Goal: Information Seeking & Learning: Learn about a topic

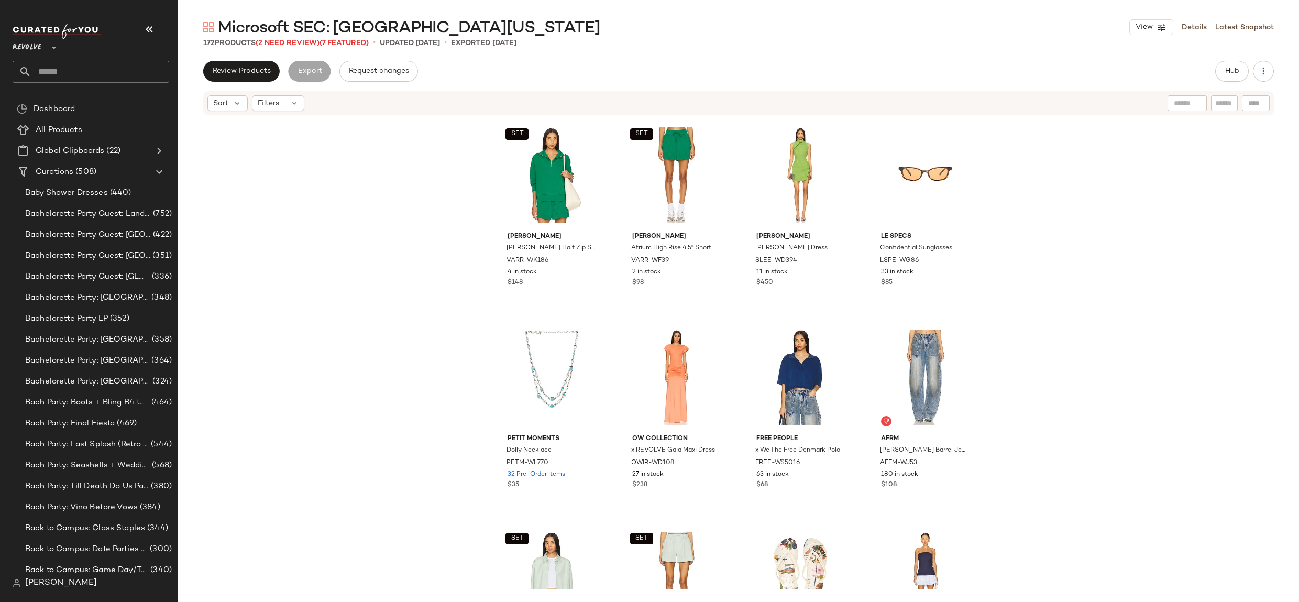
click at [25, 45] on span "Revolve" at bounding box center [27, 45] width 29 height 19
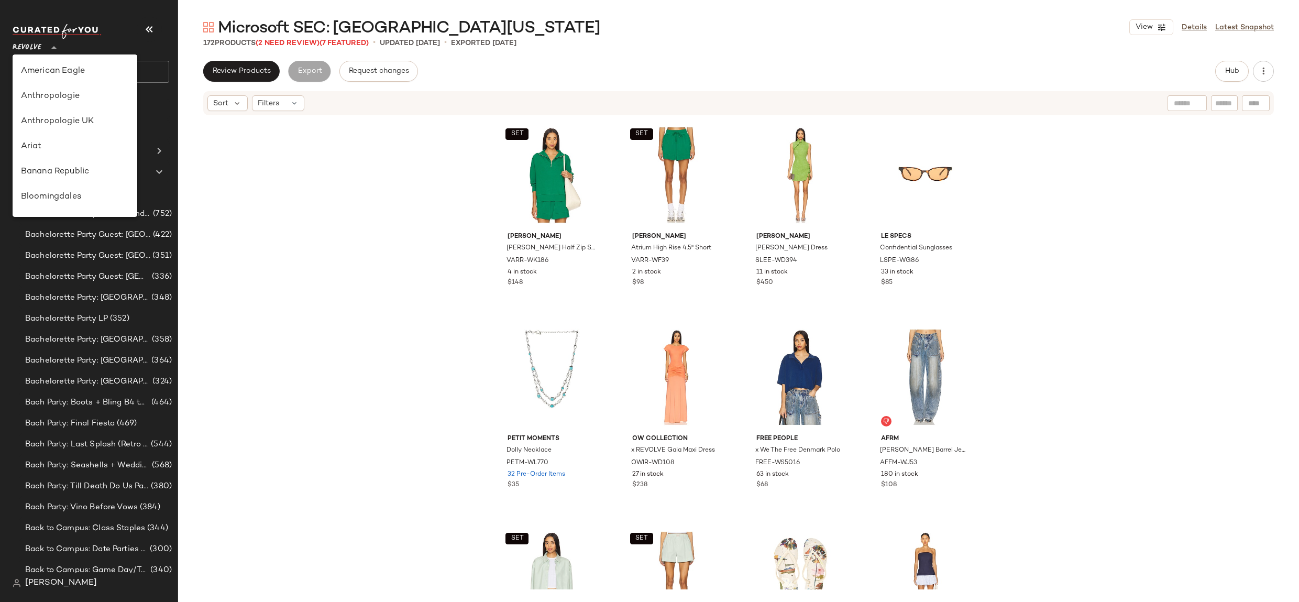
scroll to position [503, 0]
click at [81, 108] on div "Rue La La" at bounding box center [75, 96] width 125 height 25
type input "**"
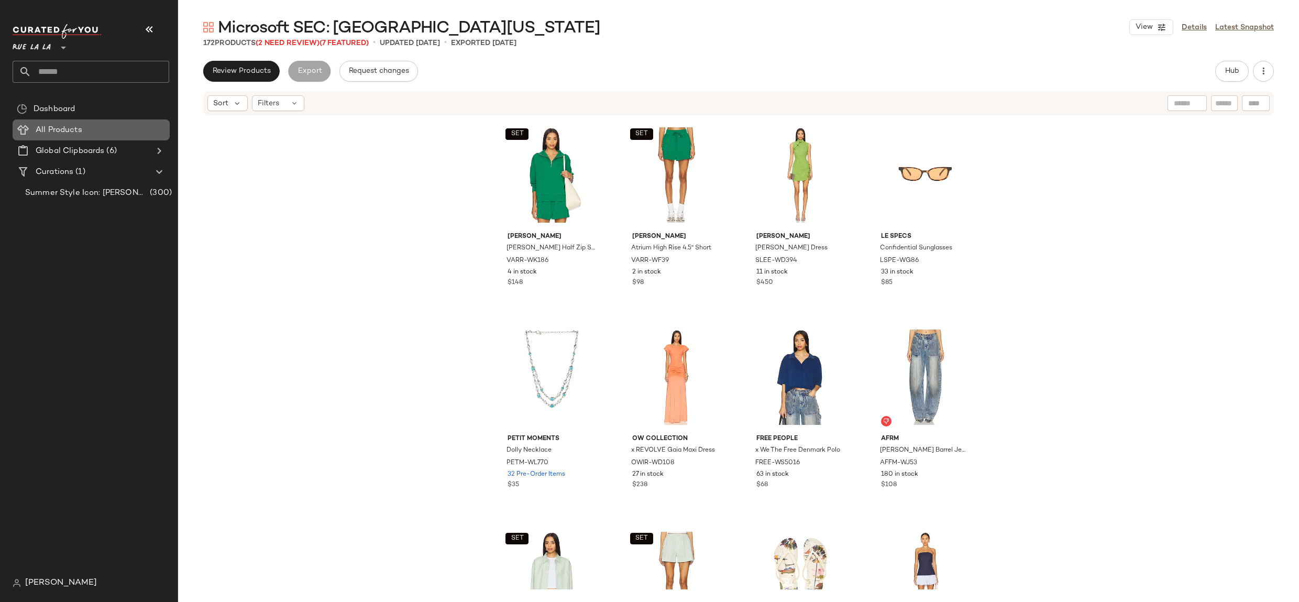
click at [83, 128] on span at bounding box center [83, 130] width 2 height 12
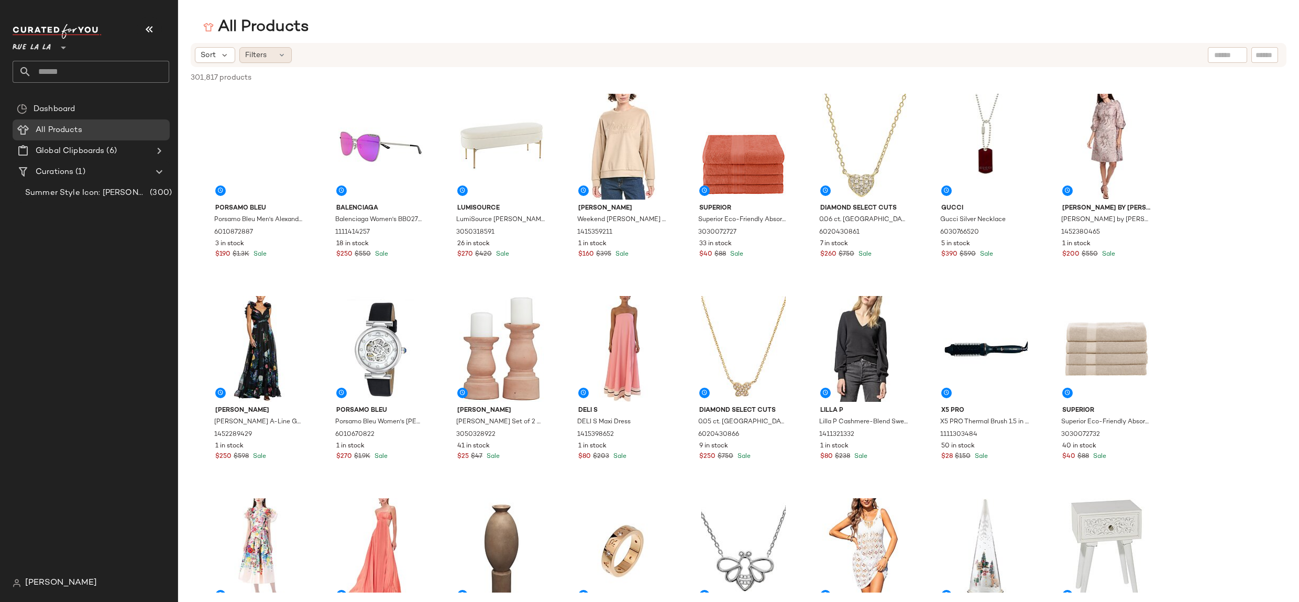
click at [262, 56] on span "Filters" at bounding box center [255, 55] width 21 height 11
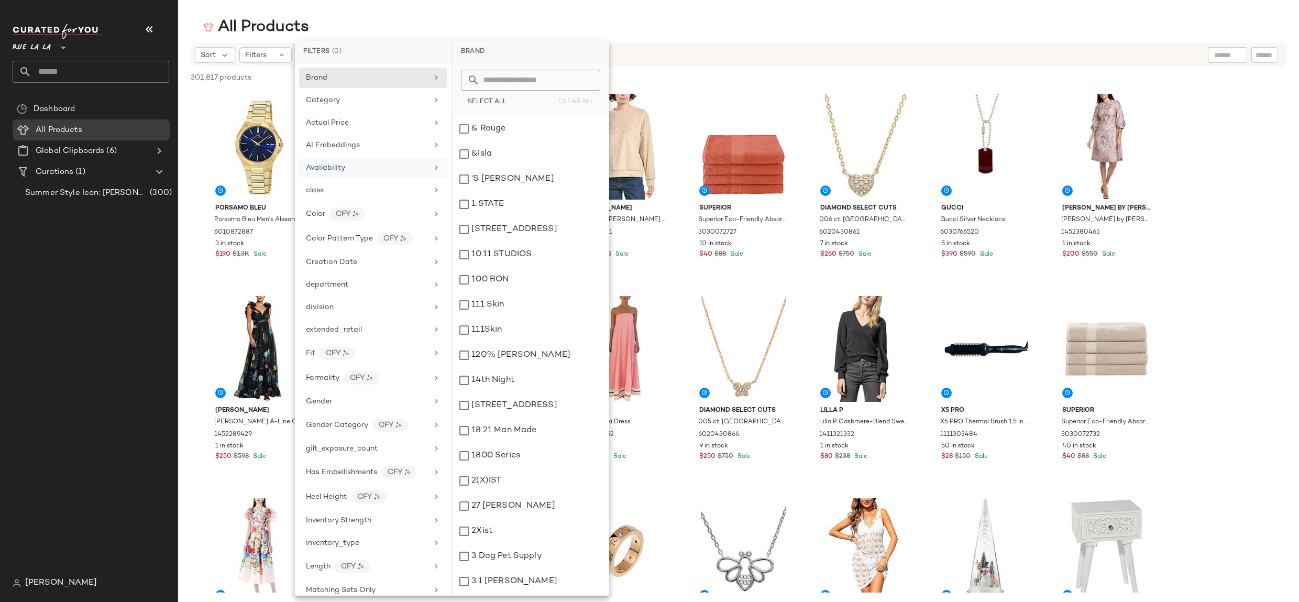
click at [397, 167] on div "Availability" at bounding box center [367, 167] width 122 height 11
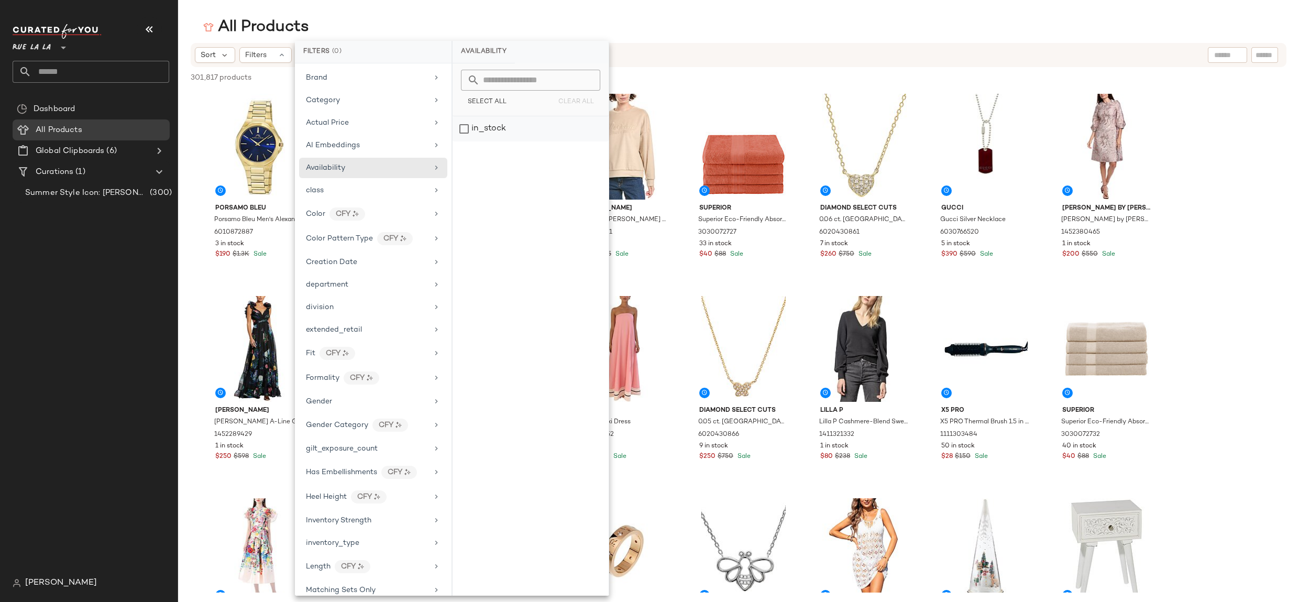
click at [494, 122] on div "in_stock" at bounding box center [531, 128] width 156 height 25
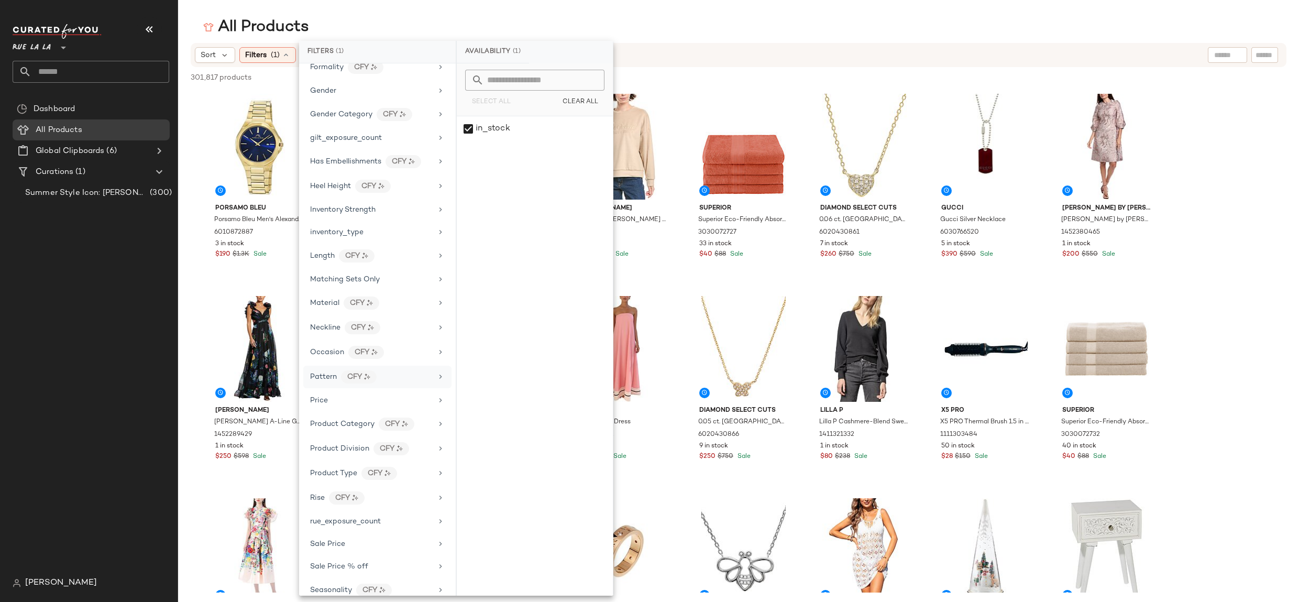
scroll to position [407, 0]
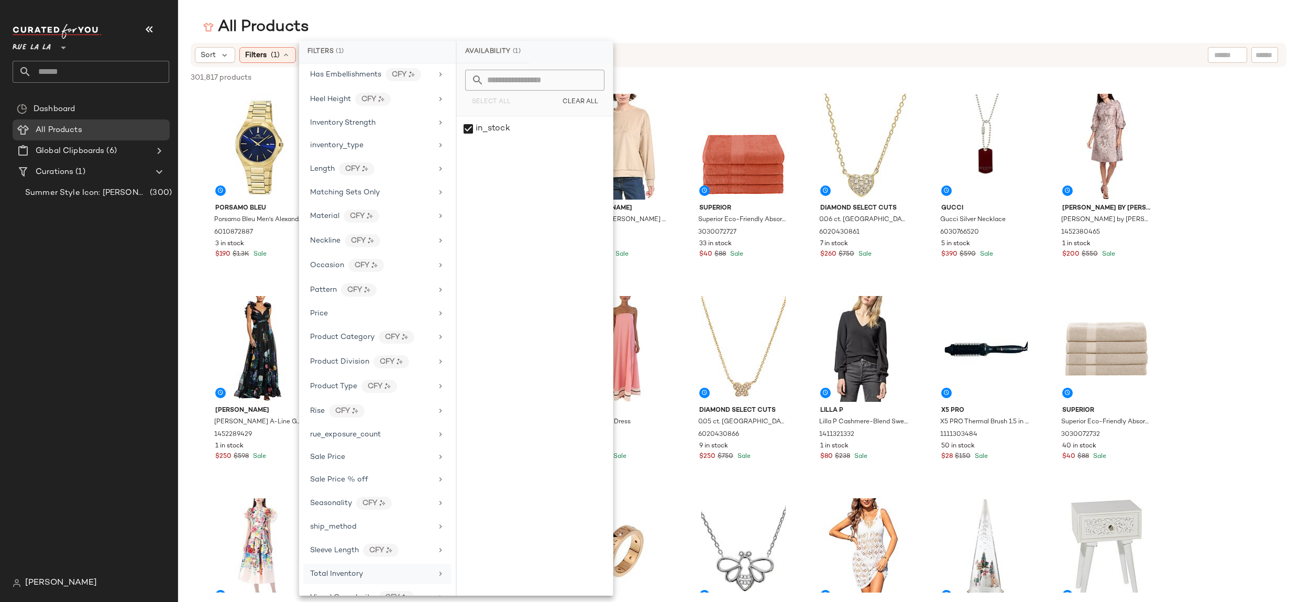
click at [397, 568] on div "Total Inventory" at bounding box center [371, 573] width 122 height 11
click at [504, 141] on input "Min" at bounding box center [496, 148] width 63 height 21
type input "**"
click at [481, 173] on span "Apply" at bounding box center [484, 175] width 21 height 8
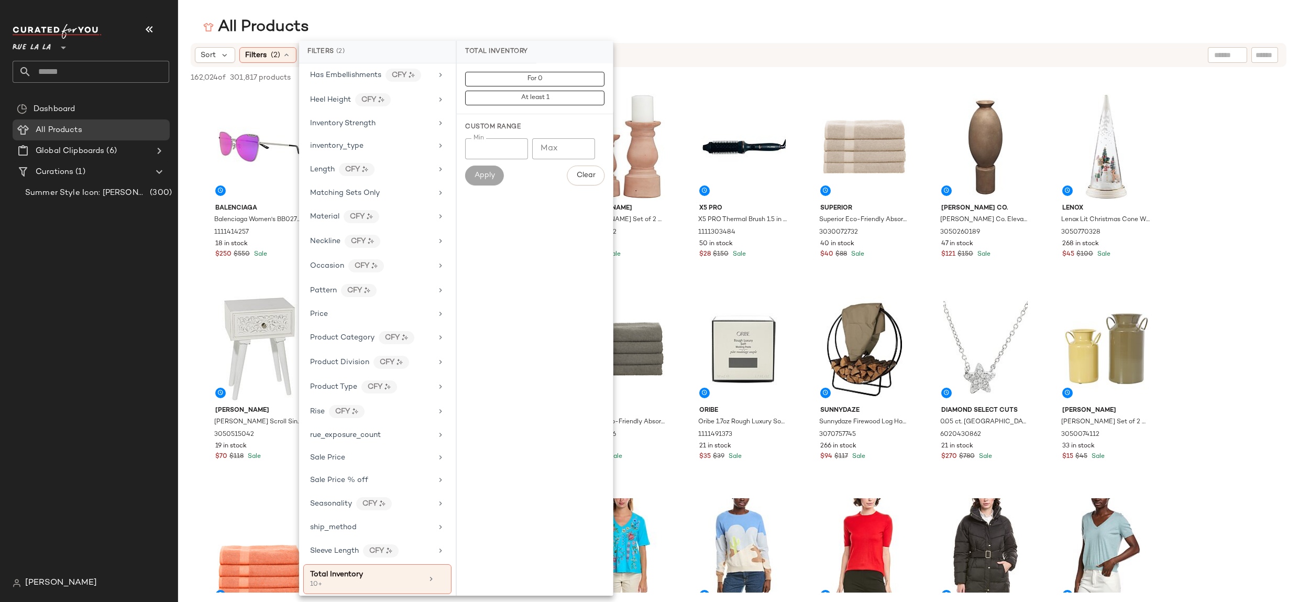
drag, startPoint x: 44, startPoint y: 47, endPoint x: 47, endPoint y: 145, distance: 98.5
click at [43, 47] on span "Rue La La" at bounding box center [32, 45] width 38 height 19
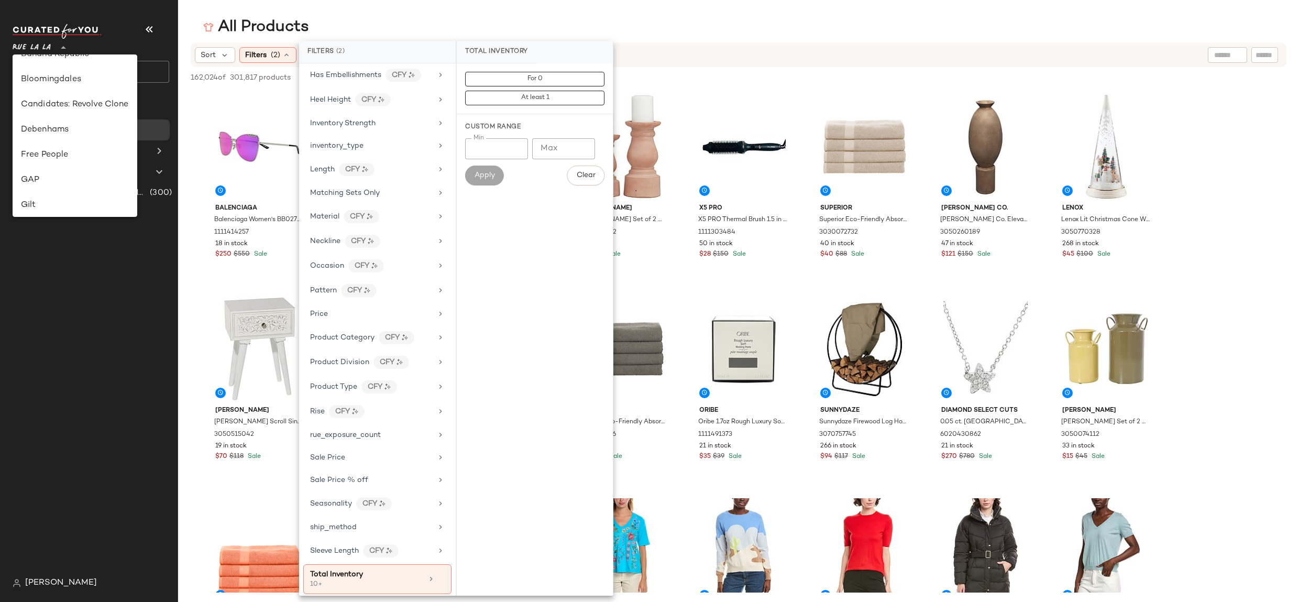
scroll to position [90, 0]
click at [78, 81] on div "Banana Republic" at bounding box center [75, 82] width 108 height 13
type input "**"
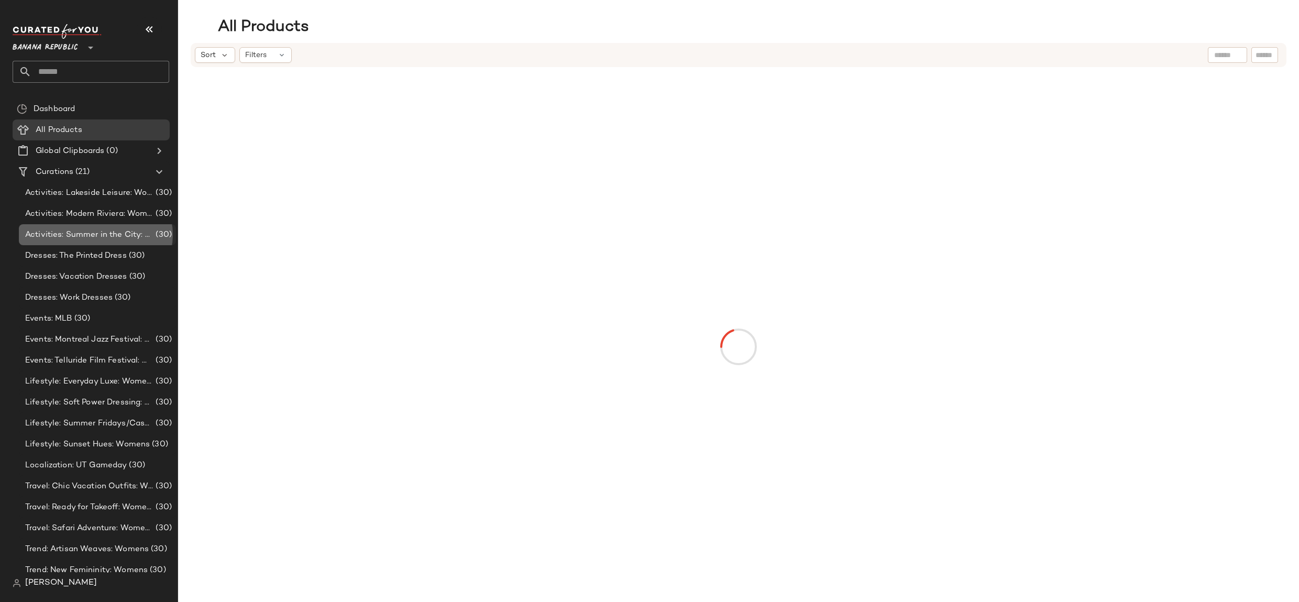
click at [102, 227] on div "Activities: Summer in the City: Womens (30)" at bounding box center [97, 234] width 157 height 21
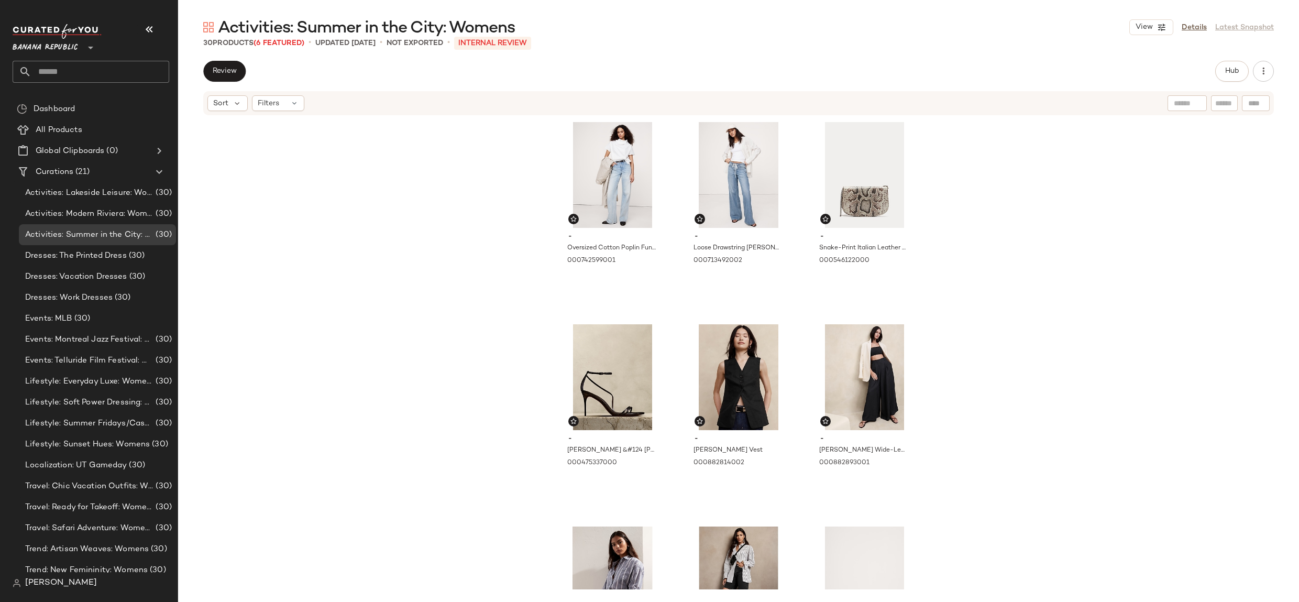
drag, startPoint x: 1187, startPoint y: 27, endPoint x: 1171, endPoint y: 117, distance: 91.6
click at [1187, 27] on link "Details" at bounding box center [1194, 27] width 25 height 11
click at [1147, 29] on span "View" at bounding box center [1144, 27] width 18 height 8
click at [1109, 119] on label "Show Card Details" at bounding box center [1100, 117] width 76 height 29
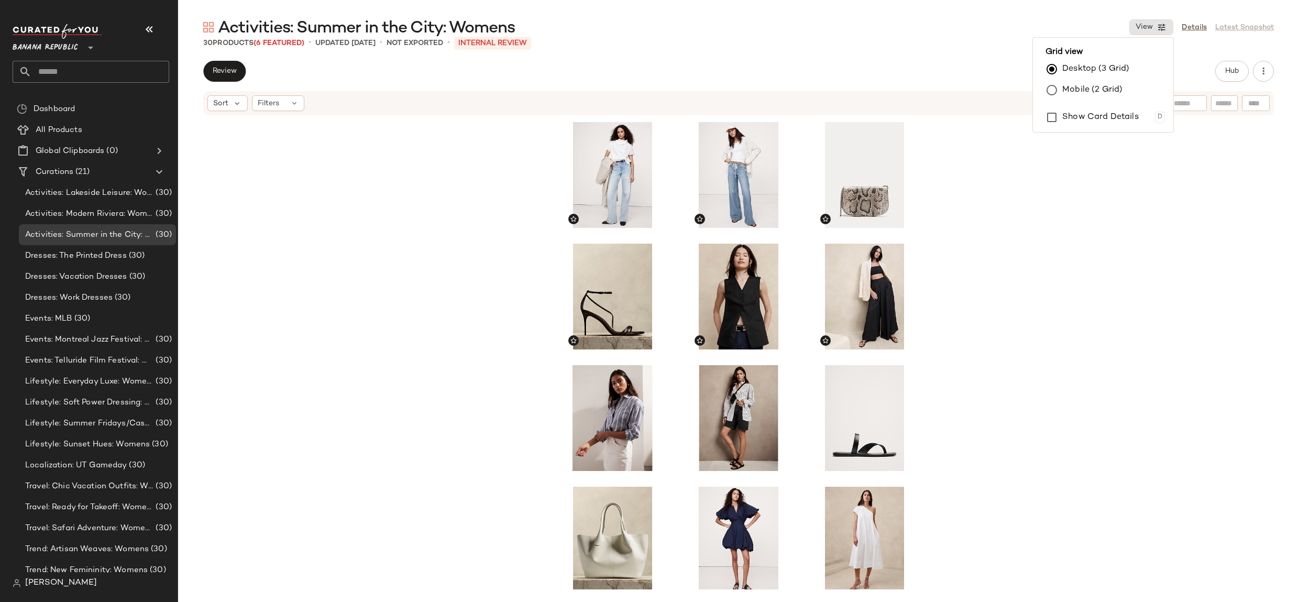
click at [948, 190] on div at bounding box center [738, 352] width 1121 height 473
click at [295, 106] on icon at bounding box center [294, 103] width 8 height 8
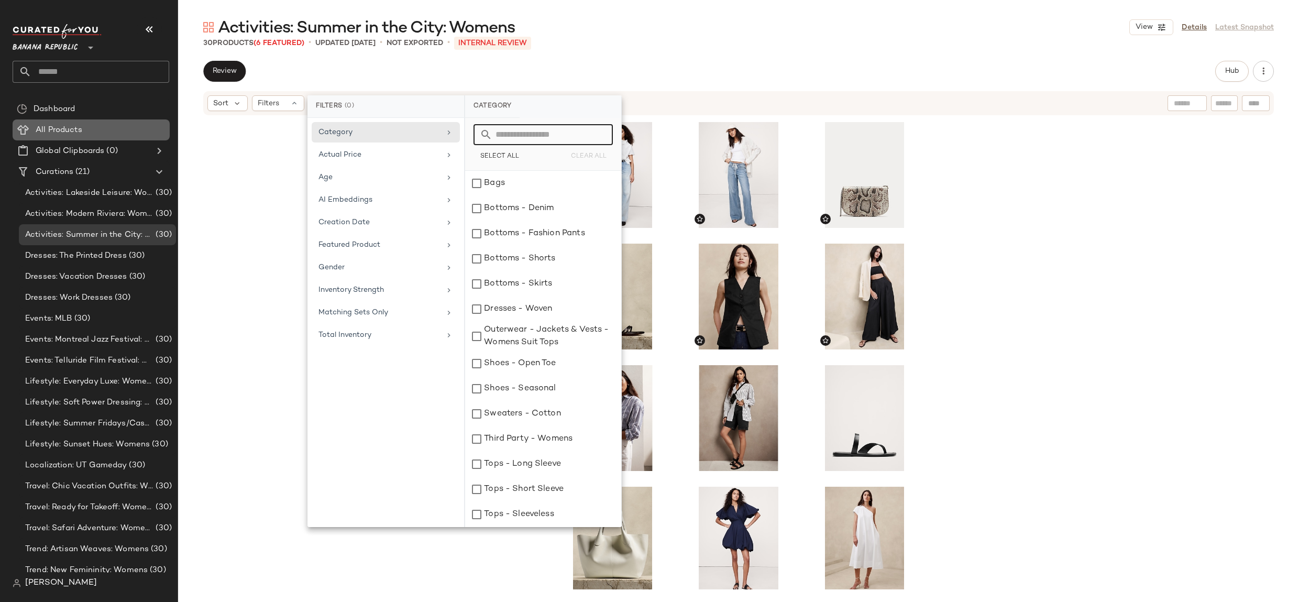
click at [58, 136] on Products "All Products" at bounding box center [91, 129] width 157 height 21
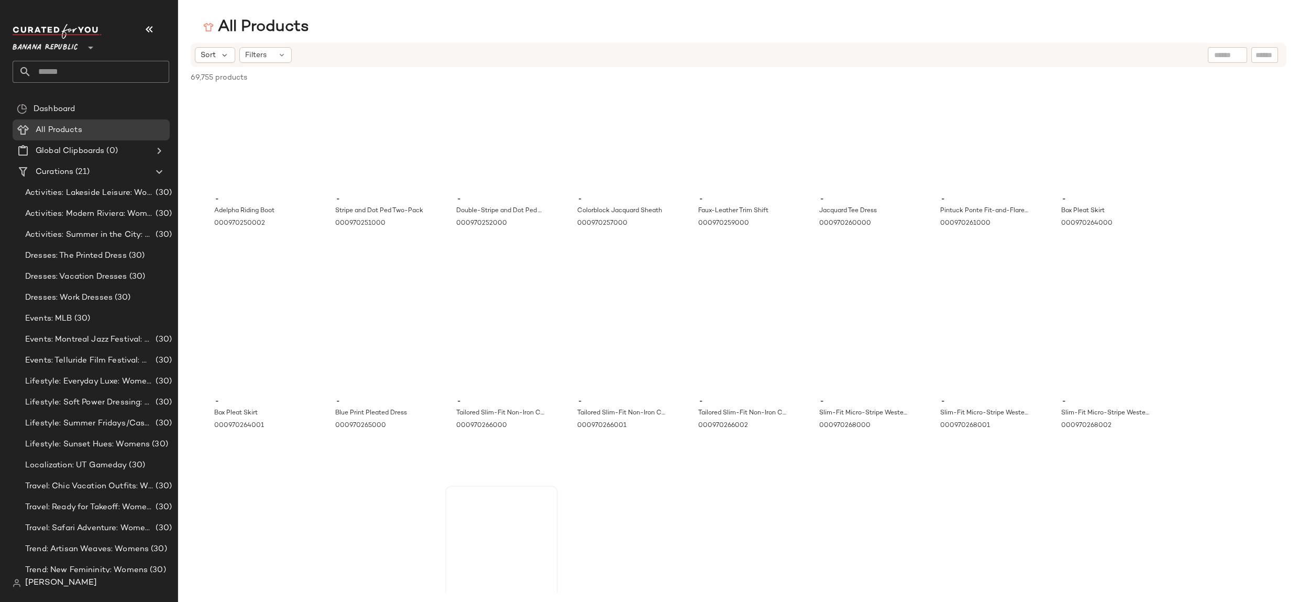
scroll to position [1204, 0]
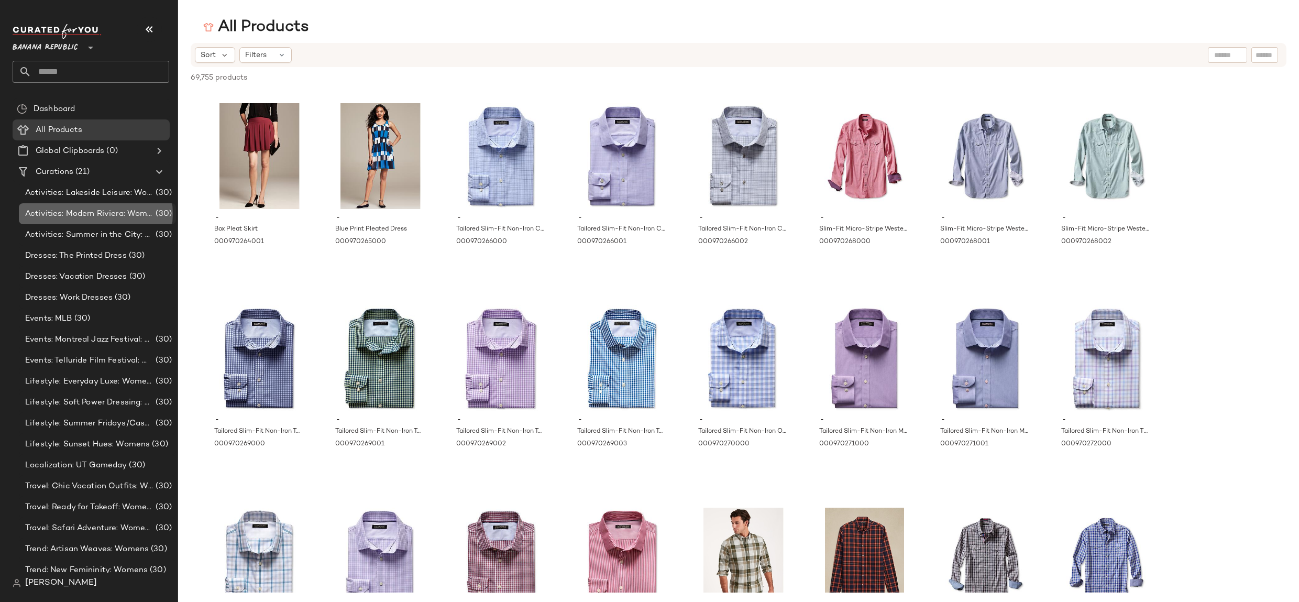
click at [109, 210] on span "Activities: Modern Riviera: Womens" at bounding box center [89, 214] width 128 height 12
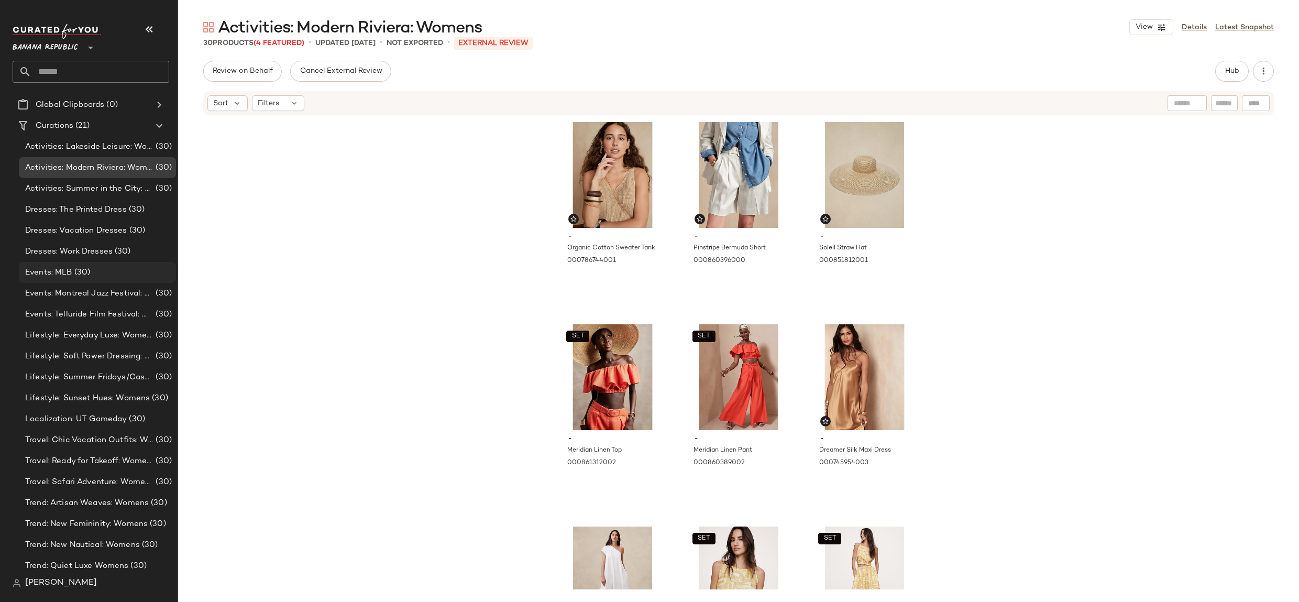
scroll to position [46, 0]
click at [84, 282] on div "Events: MLB (30)" at bounding box center [97, 272] width 157 height 21
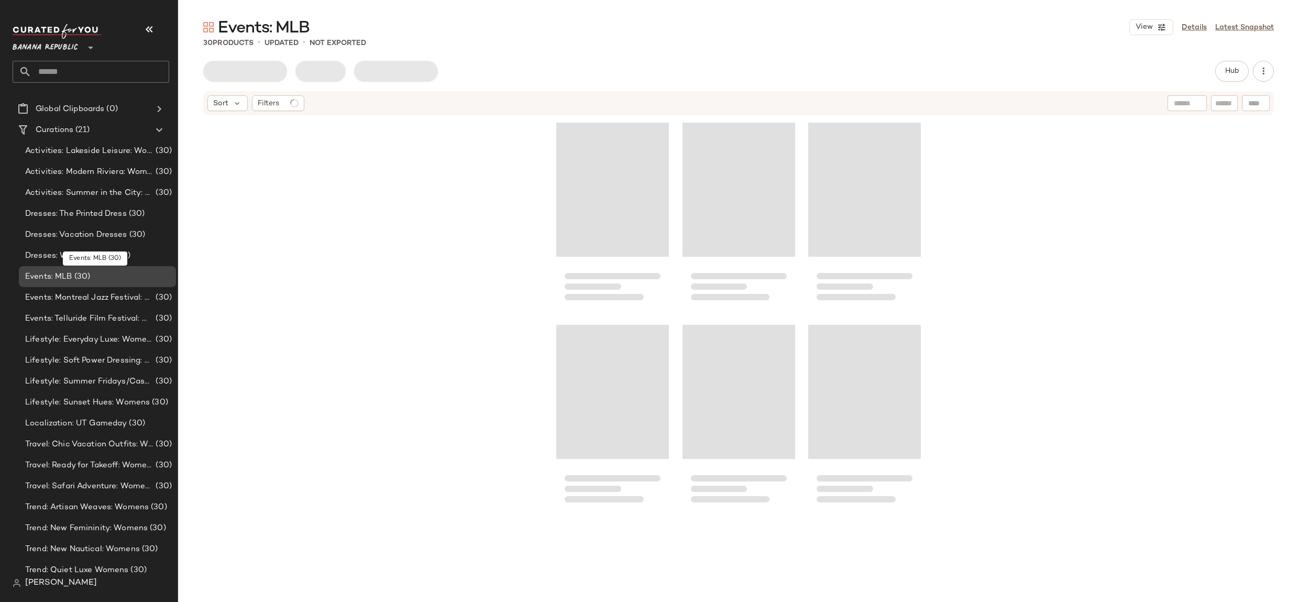
scroll to position [41, 0]
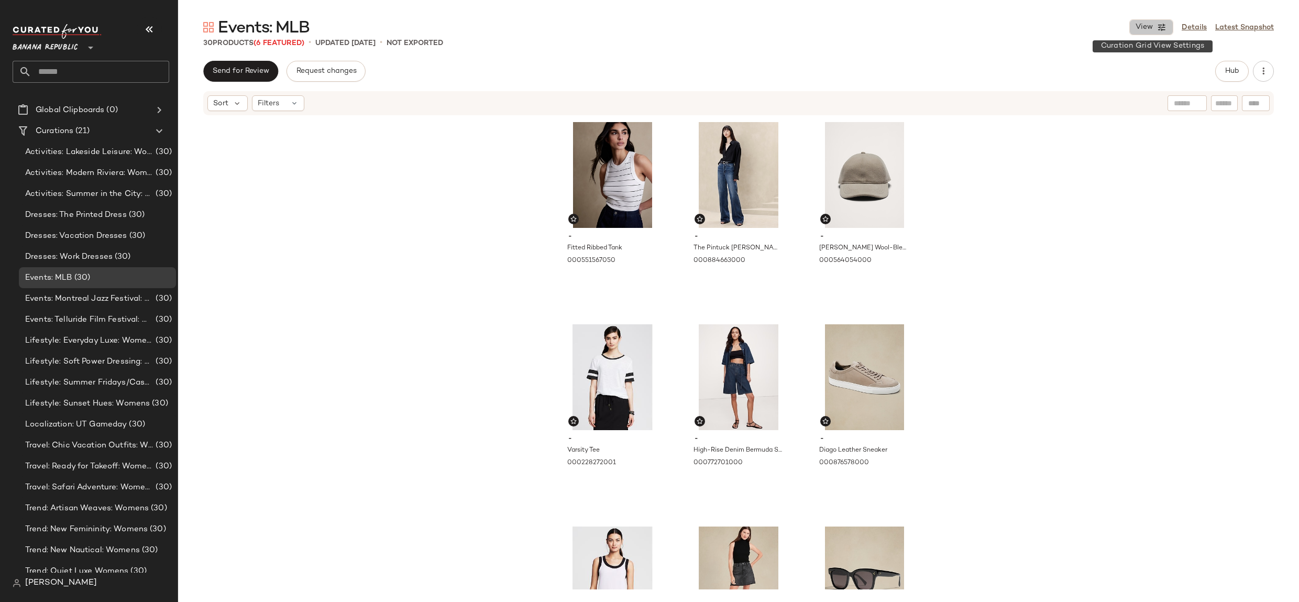
drag, startPoint x: 1153, startPoint y: 28, endPoint x: 1143, endPoint y: 91, distance: 63.6
click at [1153, 29] on span "View" at bounding box center [1144, 27] width 18 height 8
click at [1074, 122] on label "Show Card Details" at bounding box center [1100, 117] width 76 height 29
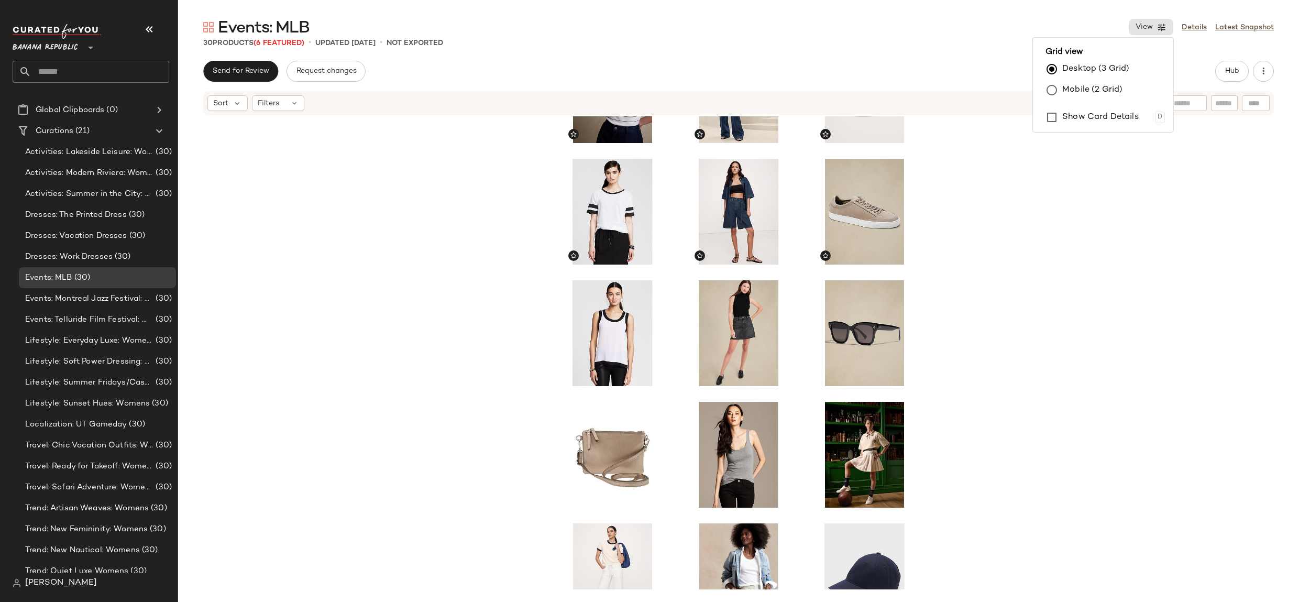
scroll to position [0, 0]
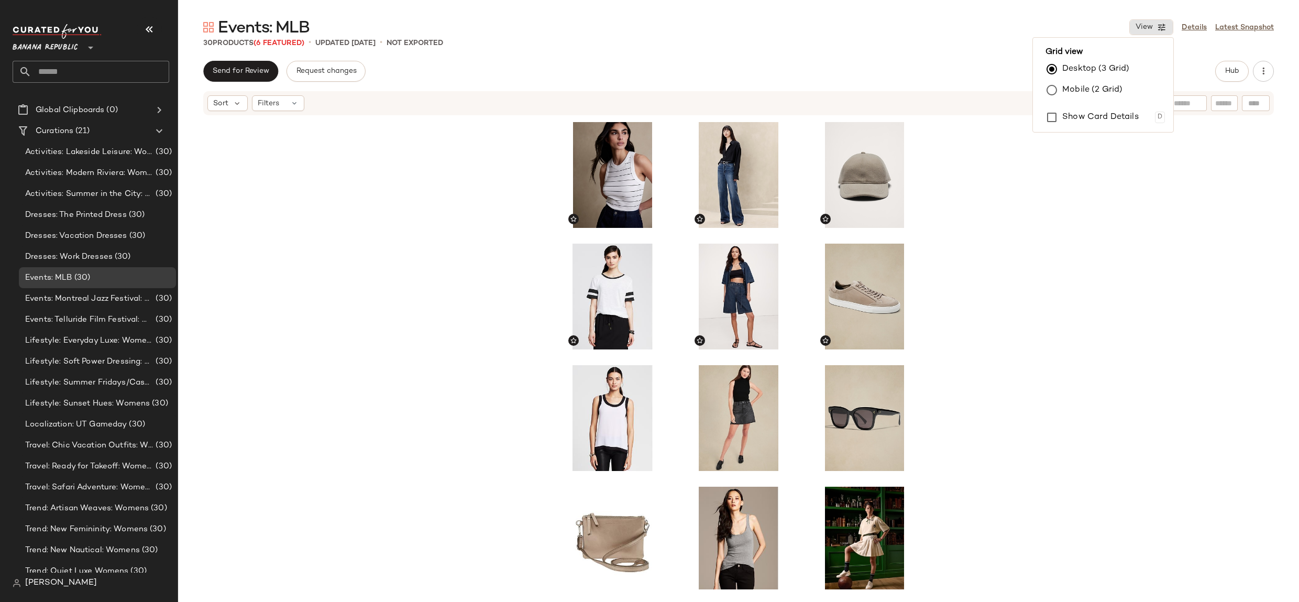
click at [1000, 200] on div at bounding box center [738, 352] width 1121 height 473
